Goal: Check status: Check status

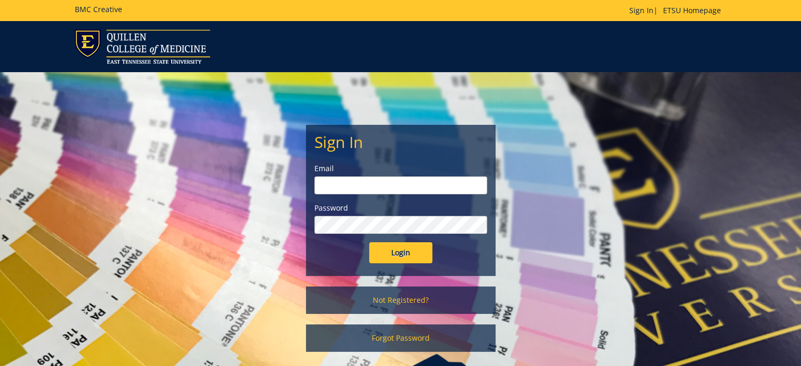
type input "[PERSON_NAME][EMAIL_ADDRESS][DOMAIN_NAME]"
click at [411, 256] on input "Login" at bounding box center [400, 252] width 63 height 21
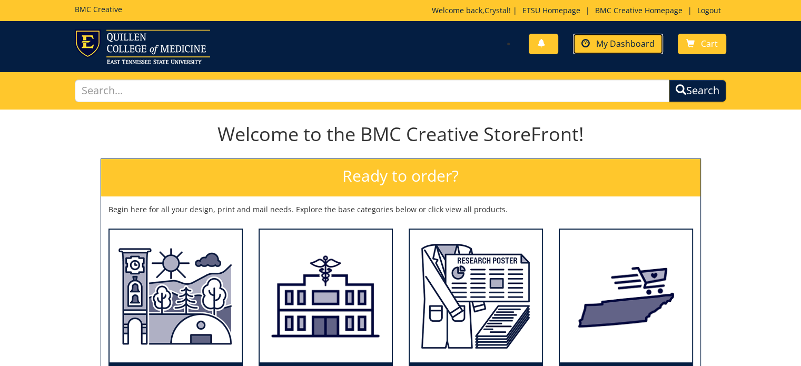
click at [603, 46] on span "My Dashboard" at bounding box center [625, 44] width 58 height 12
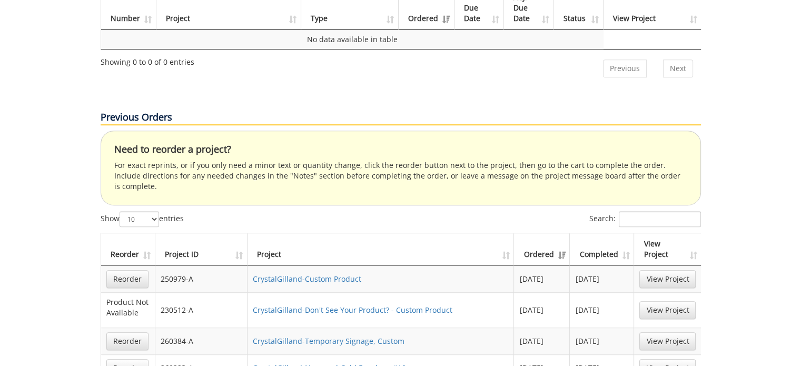
scroll to position [632, 0]
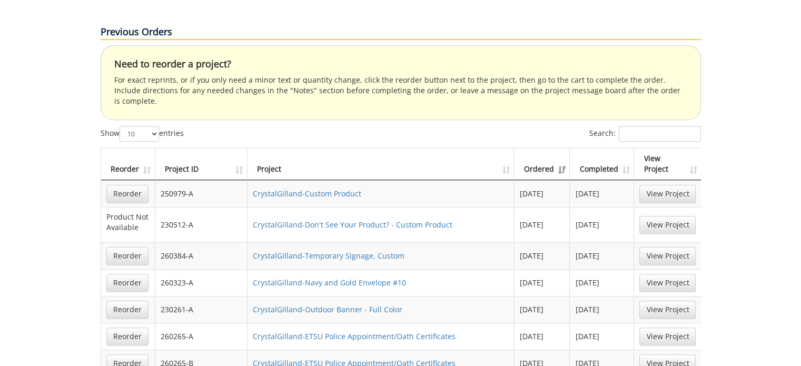
click at [564, 148] on th "Ordered" at bounding box center [542, 164] width 56 height 32
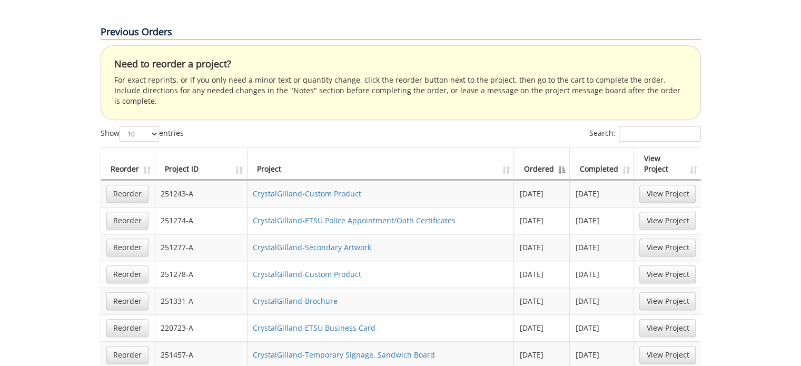
click at [564, 148] on th "Ordered" at bounding box center [542, 164] width 56 height 32
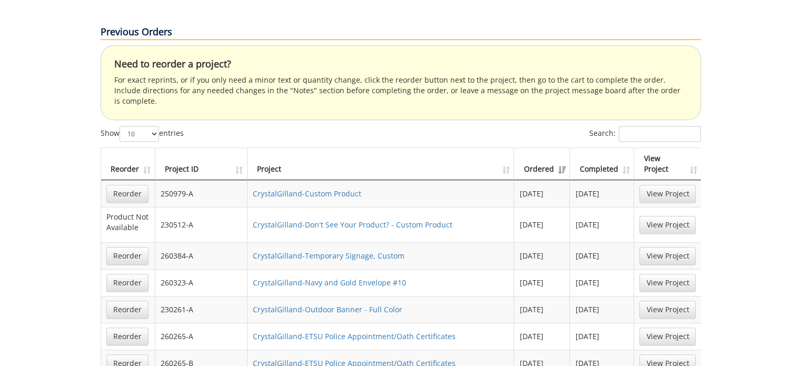
click at [560, 148] on th "Ordered" at bounding box center [542, 164] width 56 height 32
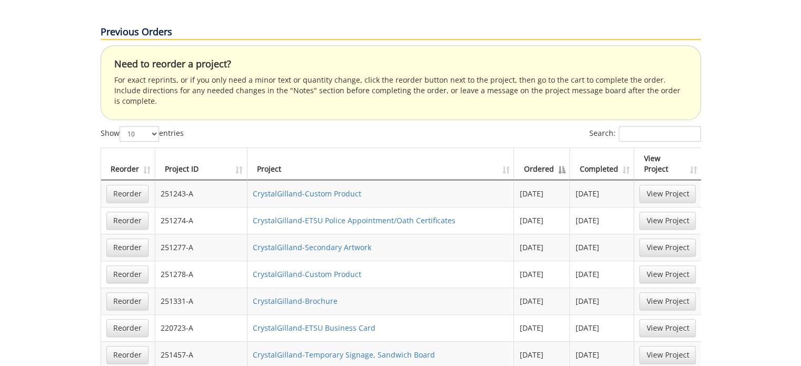
click at [560, 148] on th "Ordered" at bounding box center [542, 164] width 56 height 32
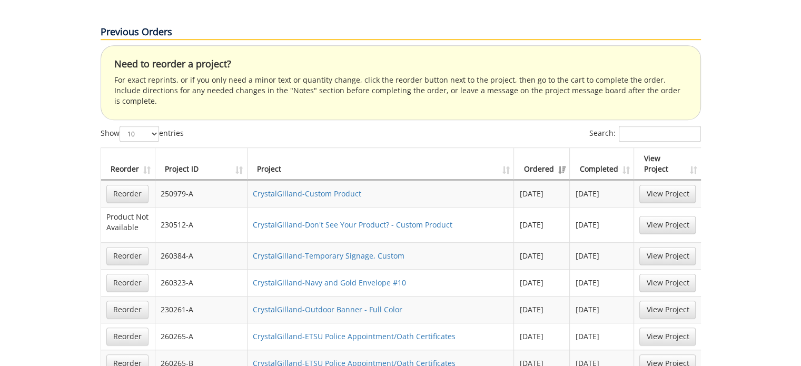
click at [559, 148] on th "Ordered" at bounding box center [542, 164] width 56 height 32
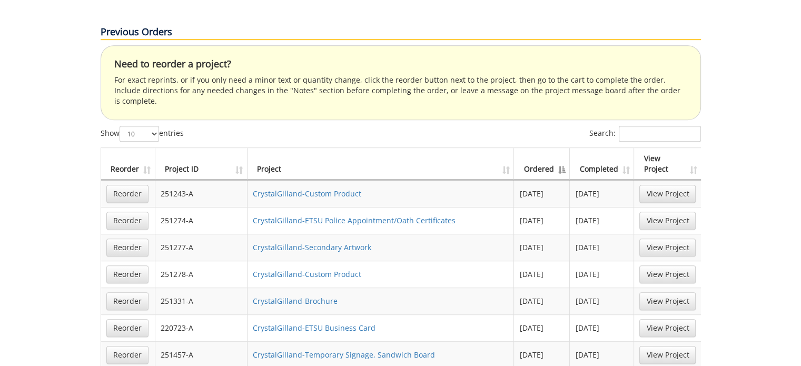
click at [624, 148] on th "Completed" at bounding box center [602, 164] width 64 height 32
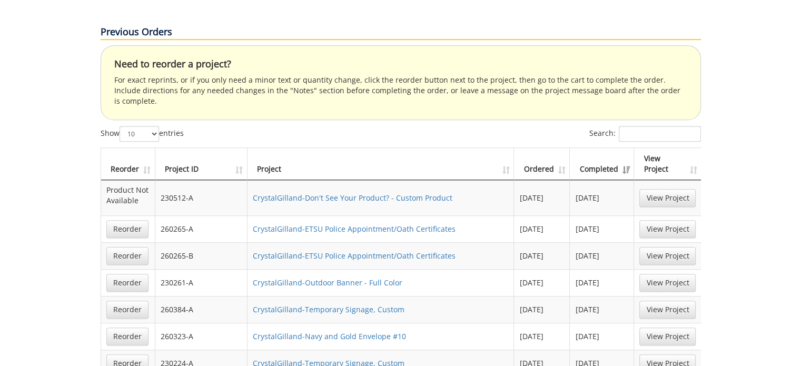
click at [624, 148] on th "Completed" at bounding box center [602, 164] width 64 height 32
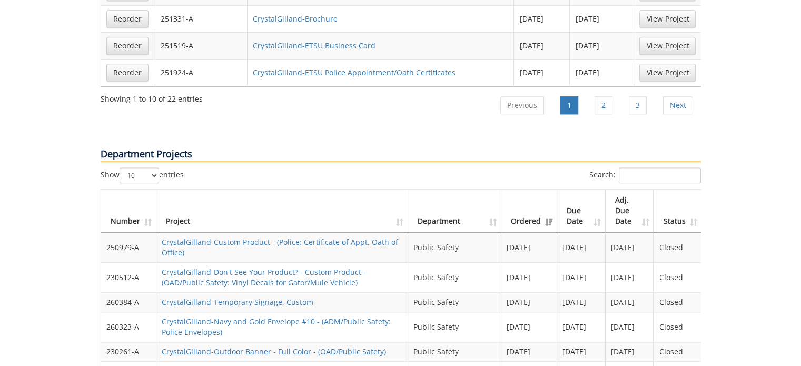
scroll to position [1053, 0]
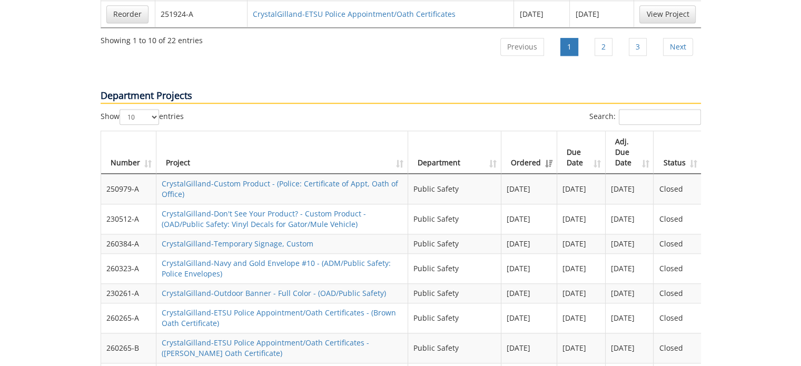
click at [542, 132] on th "Ordered" at bounding box center [529, 152] width 56 height 43
click at [543, 131] on th "Ordered" at bounding box center [529, 152] width 56 height 43
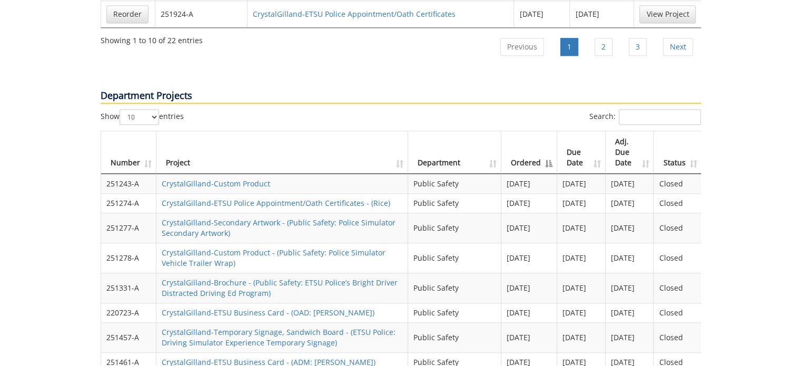
click at [543, 131] on th "Ordered" at bounding box center [529, 152] width 56 height 43
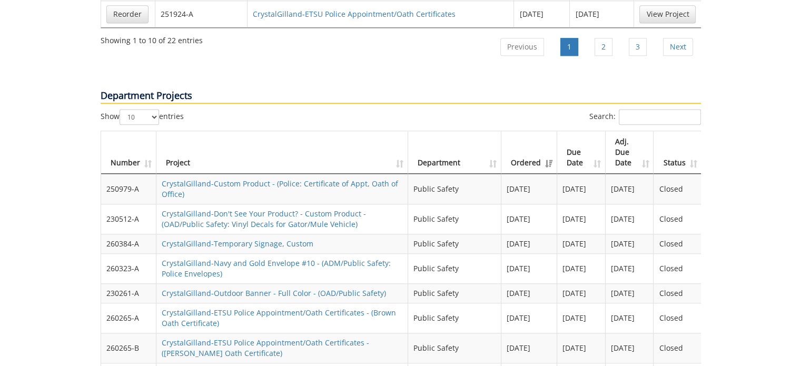
click at [543, 131] on th "Ordered" at bounding box center [529, 152] width 56 height 43
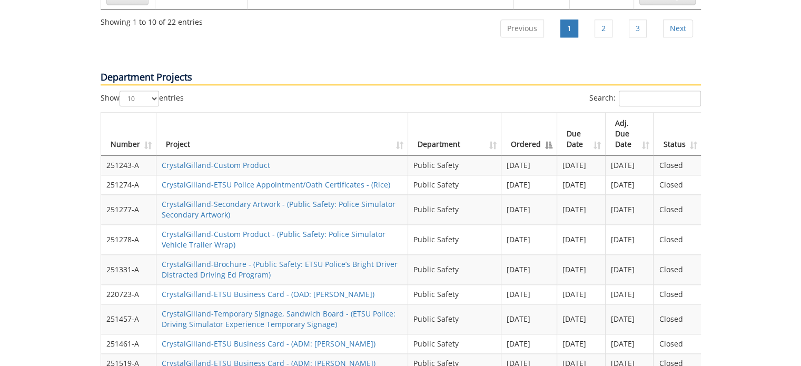
scroll to position [1038, 0]
